Goal: Obtain resource: Download file/media

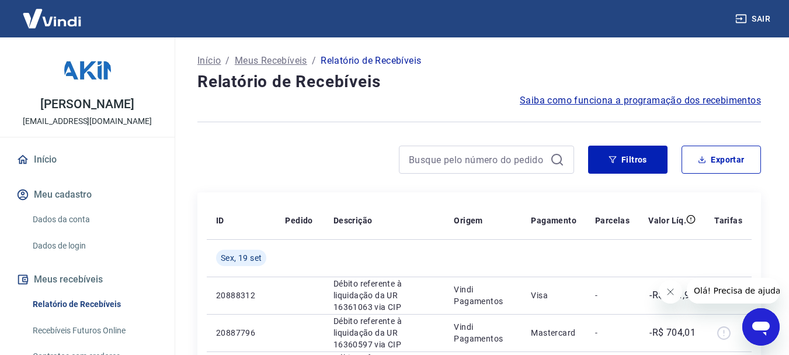
click at [651, 65] on div "Início / Meus Recebíveis / Relatório de Recebíveis" at bounding box center [479, 60] width 564 height 19
click at [635, 162] on button "Filtros" at bounding box center [627, 159] width 79 height 28
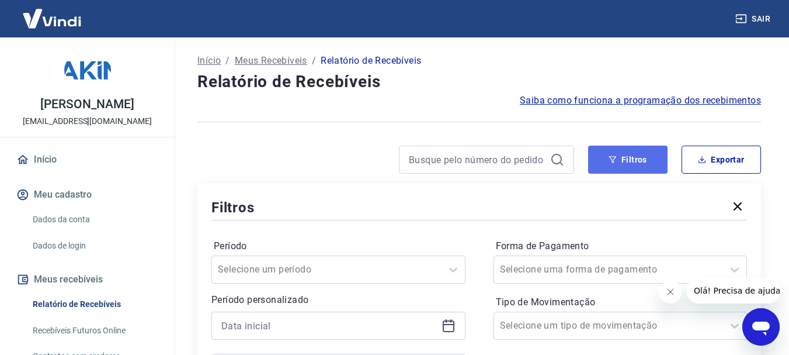
click at [623, 153] on button "Filtros" at bounding box center [627, 159] width 79 height 28
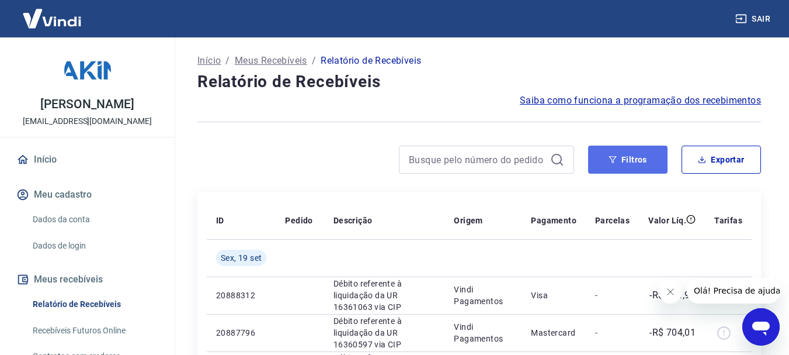
click at [623, 153] on button "Filtros" at bounding box center [627, 159] width 79 height 28
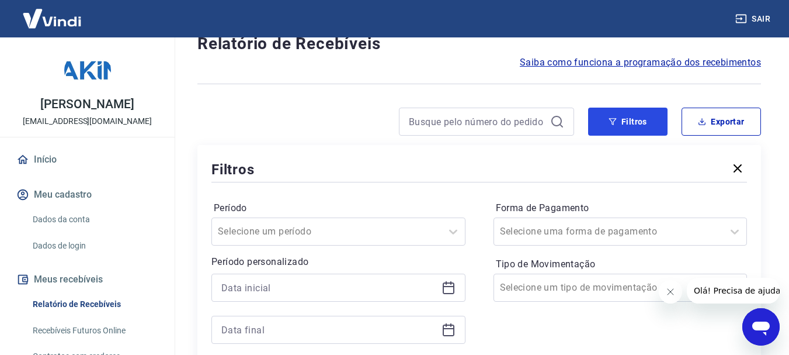
scroll to position [117, 0]
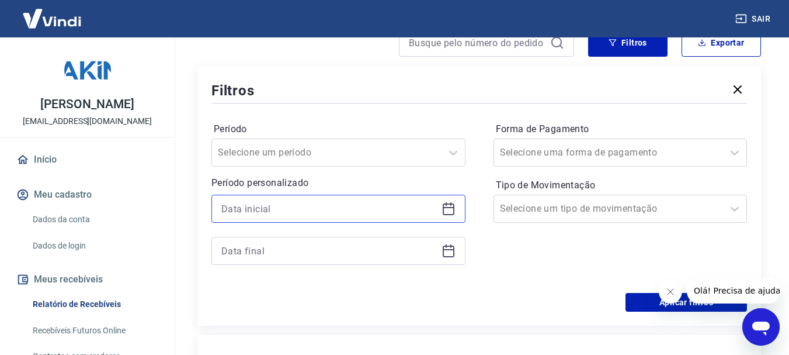
click at [292, 206] on input at bounding box center [329, 209] width 216 height 18
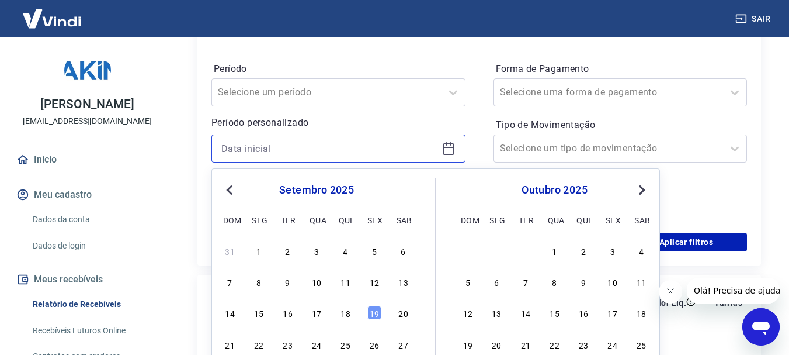
scroll to position [234, 0]
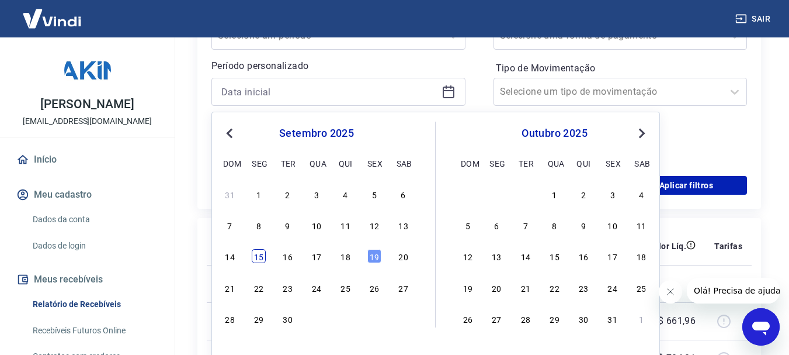
click at [255, 262] on div "15" at bounding box center [259, 256] width 14 height 14
type input "[DATE]"
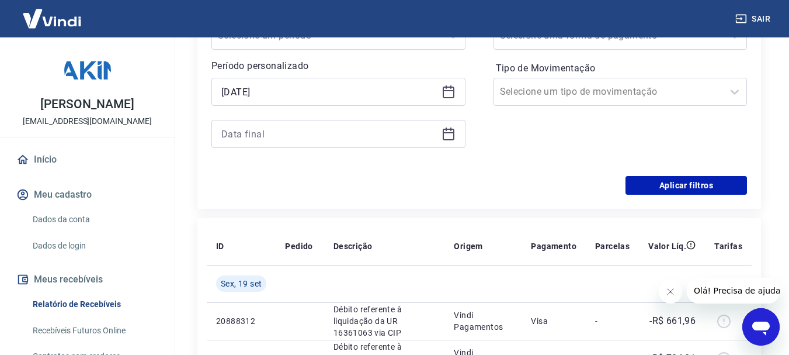
click at [443, 133] on icon at bounding box center [449, 134] width 14 height 14
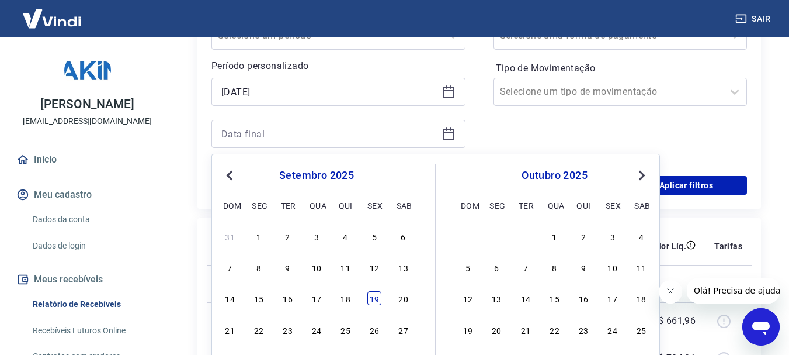
click at [377, 297] on div "19" at bounding box center [374, 298] width 14 height 14
type input "[DATE]"
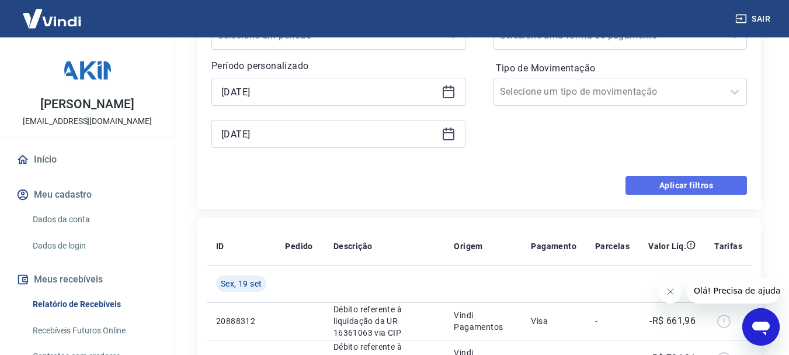
click at [652, 185] on button "Aplicar filtros" at bounding box center [686, 185] width 121 height 19
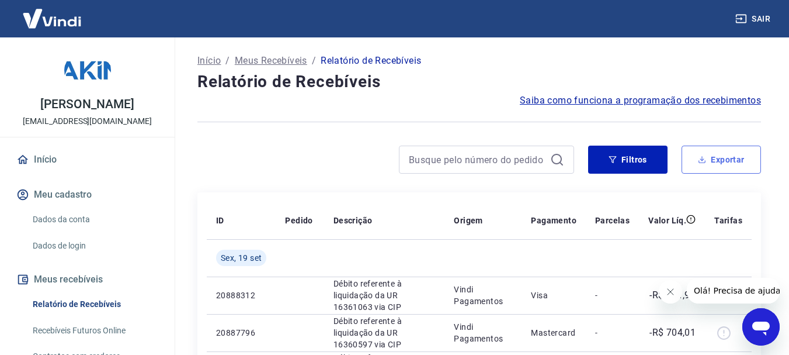
click at [714, 155] on button "Exportar" at bounding box center [721, 159] width 79 height 28
type input "[DATE]"
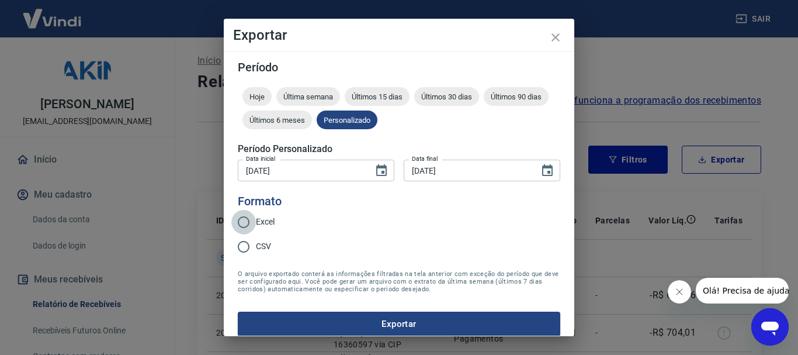
click at [242, 220] on input "Excel" at bounding box center [243, 222] width 25 height 25
radio input "true"
click at [321, 324] on button "Exportar" at bounding box center [399, 323] width 322 height 25
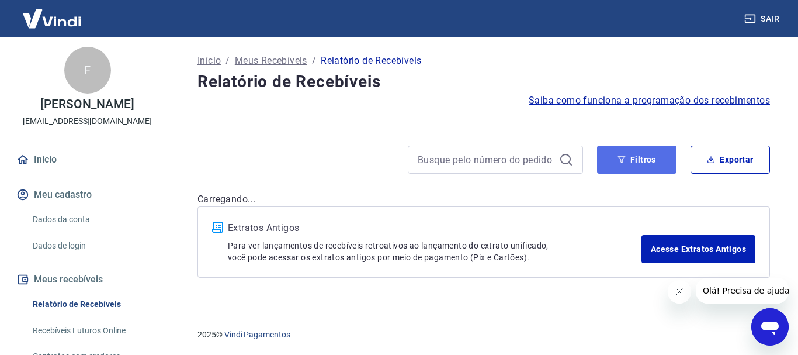
click at [626, 155] on icon "button" at bounding box center [621, 159] width 8 height 8
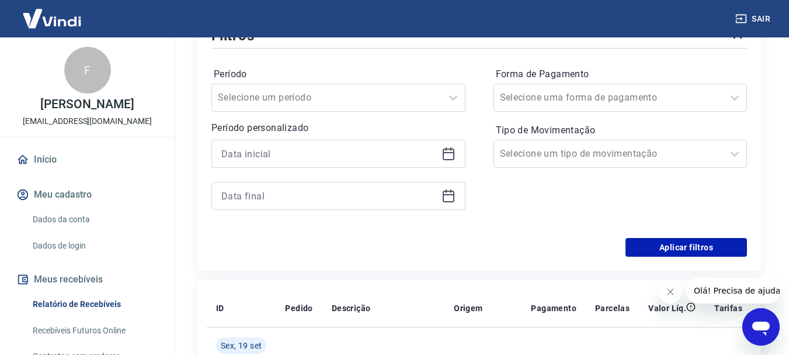
scroll to position [234, 0]
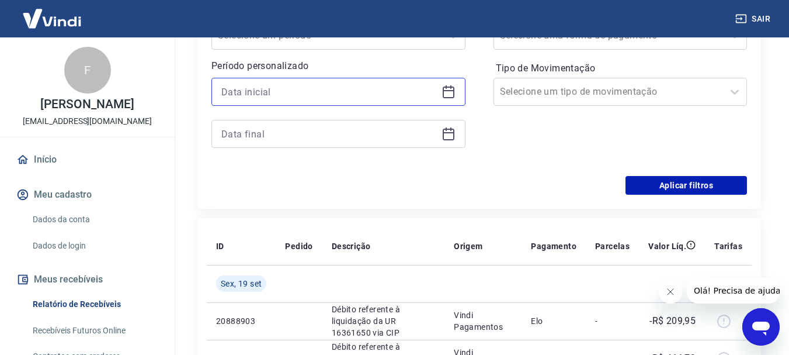
click at [289, 91] on input at bounding box center [329, 92] width 216 height 18
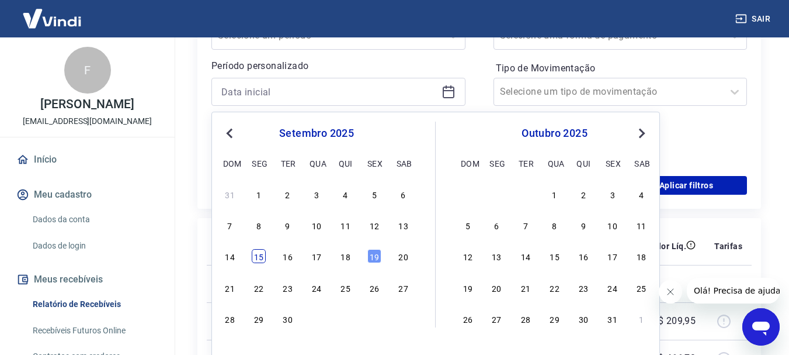
click at [261, 260] on div "15" at bounding box center [259, 256] width 14 height 14
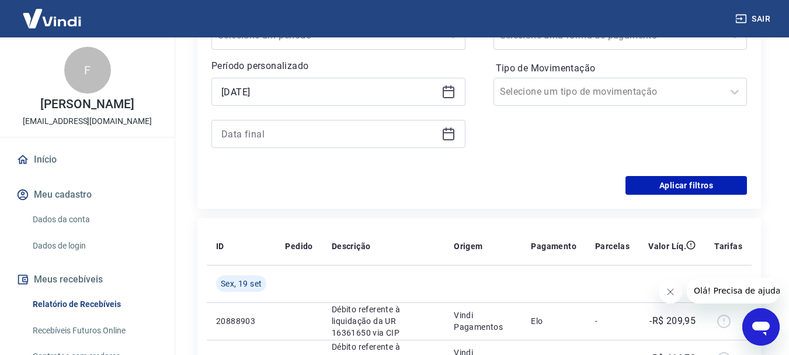
type input "[DATE]"
click at [449, 138] on icon at bounding box center [449, 134] width 14 height 14
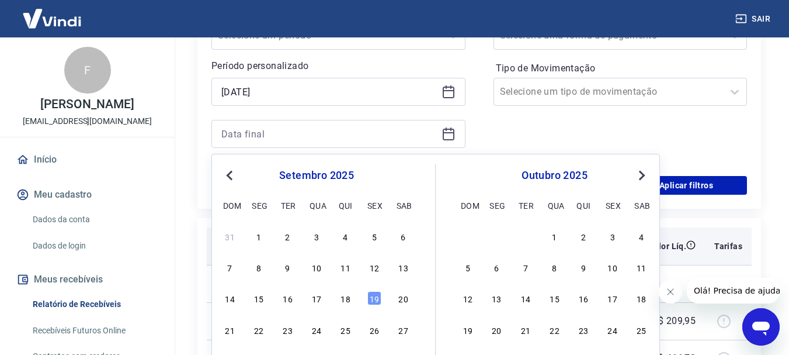
drag, startPoint x: 374, startPoint y: 299, endPoint x: 593, endPoint y: 247, distance: 225.7
click at [374, 298] on div "19" at bounding box center [374, 298] width 14 height 14
type input "[DATE]"
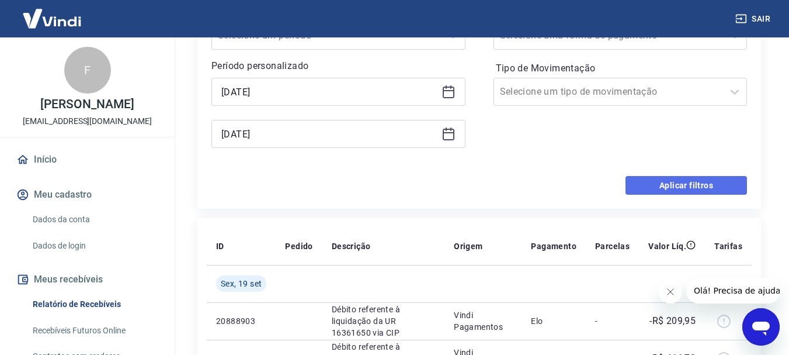
click at [655, 183] on button "Aplicar filtros" at bounding box center [686, 185] width 121 height 19
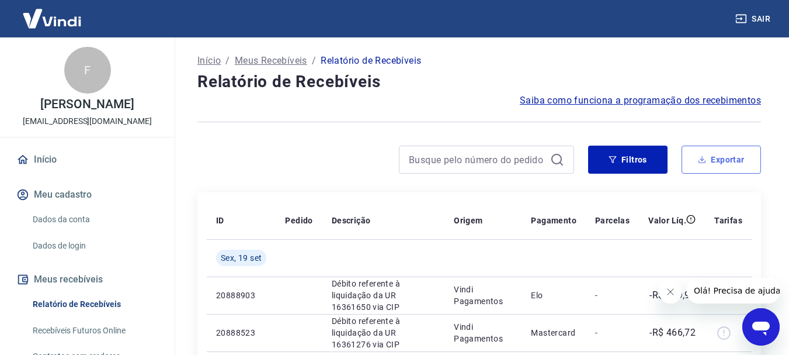
click at [744, 153] on button "Exportar" at bounding box center [721, 159] width 79 height 28
type input "[DATE]"
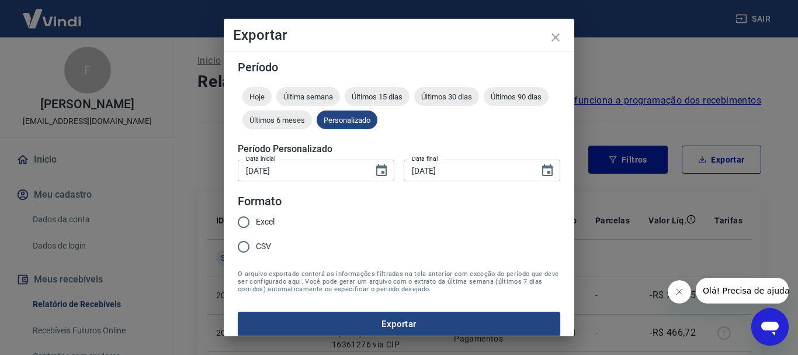
click at [242, 222] on input "Excel" at bounding box center [243, 222] width 25 height 25
radio input "true"
click at [359, 328] on button "Exportar" at bounding box center [399, 323] width 322 height 25
